Goal: Navigation & Orientation: Find specific page/section

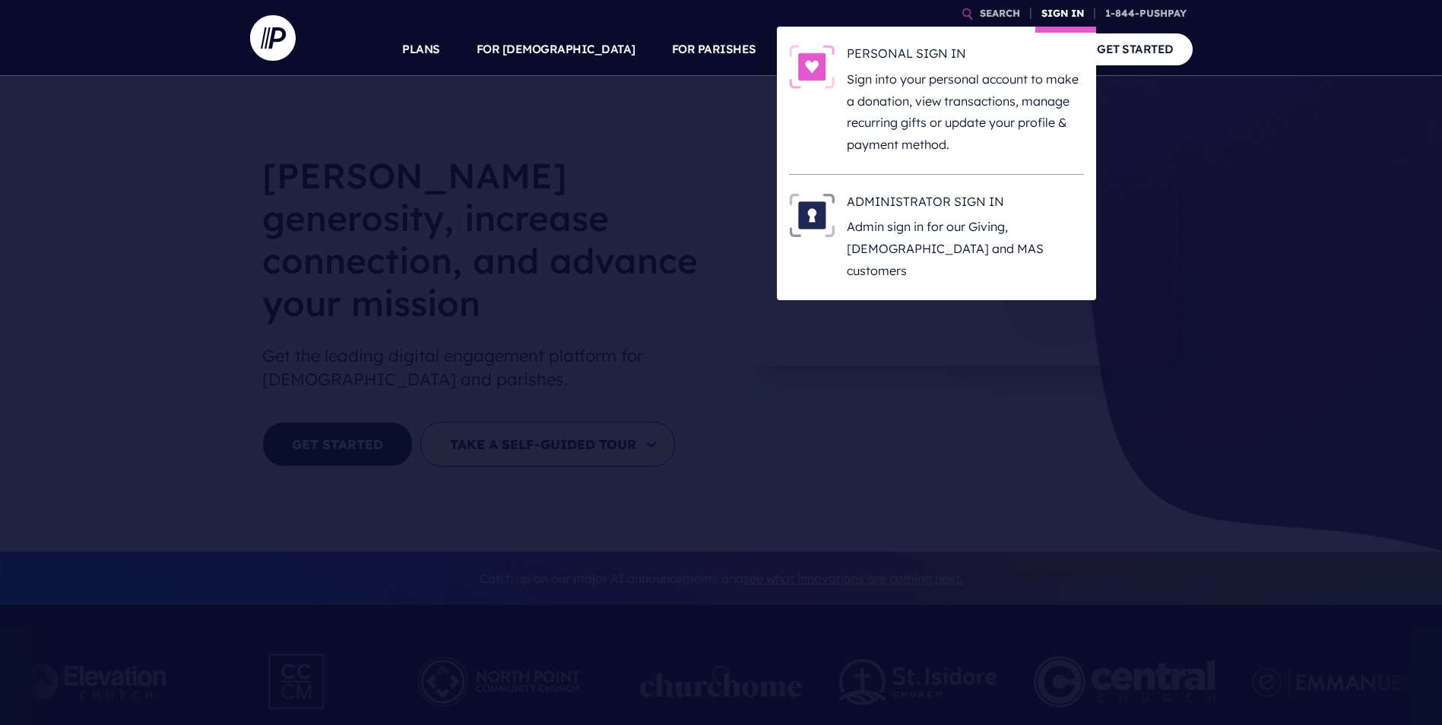
click at [1073, 12] on link "SIGN IN" at bounding box center [1063, 13] width 55 height 27
click at [915, 57] on h6 "PERSONAL SIGN IN" at bounding box center [965, 56] width 237 height 23
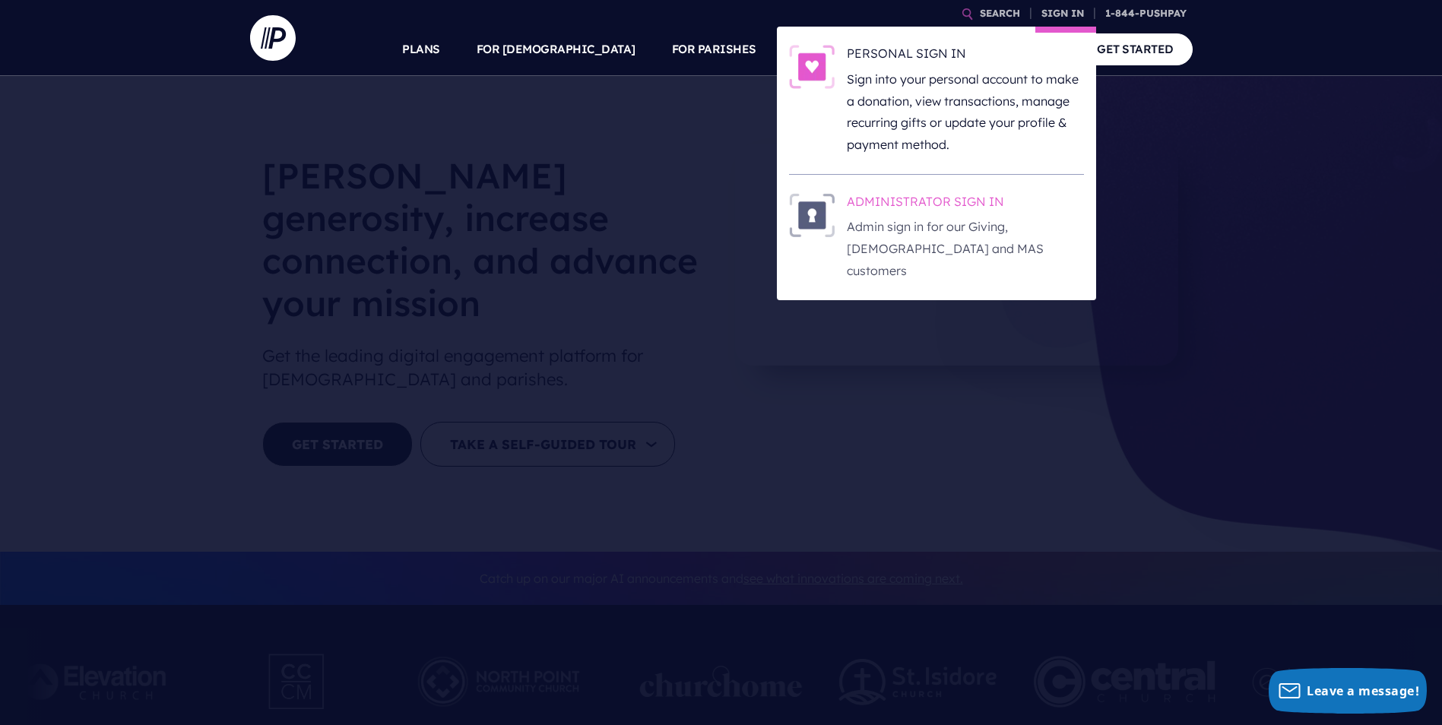
click at [921, 219] on p "Admin sign in for our Giving, [DEMOGRAPHIC_DATA] and MAS customers" at bounding box center [965, 248] width 237 height 65
